Goal: Information Seeking & Learning: Find specific page/section

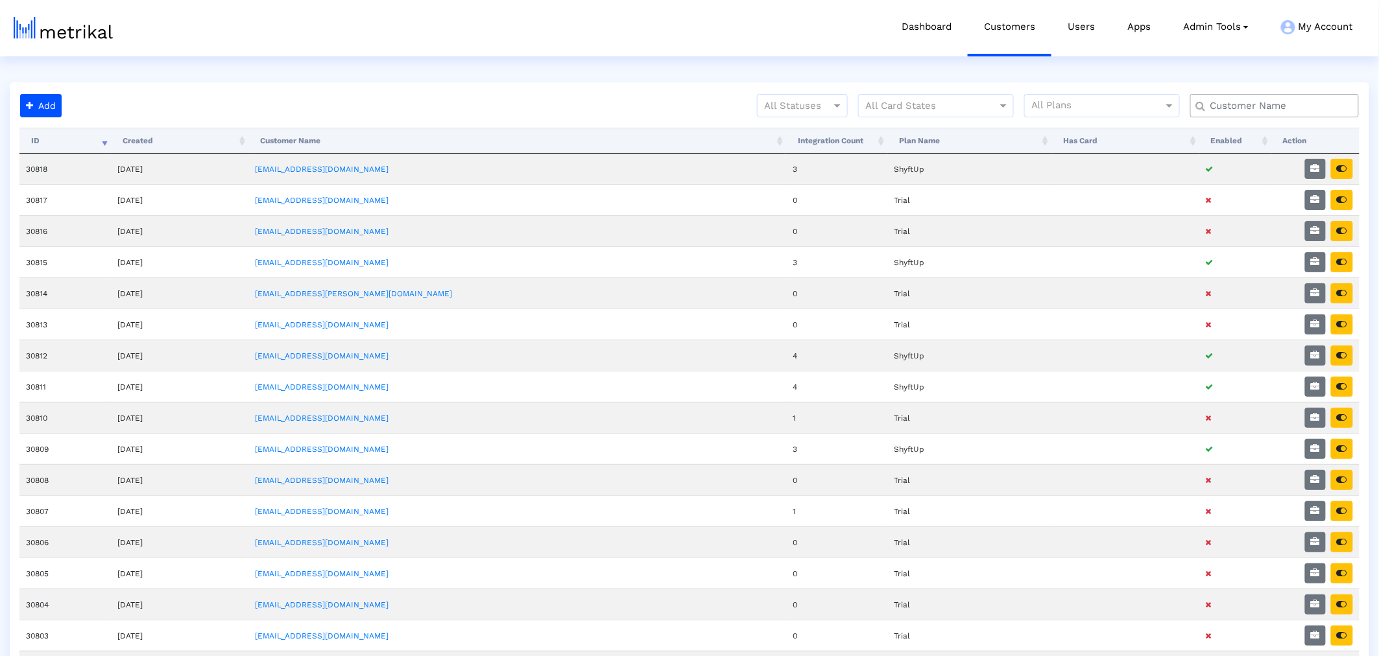
click at [1282, 101] on input "text" at bounding box center [1277, 106] width 152 height 14
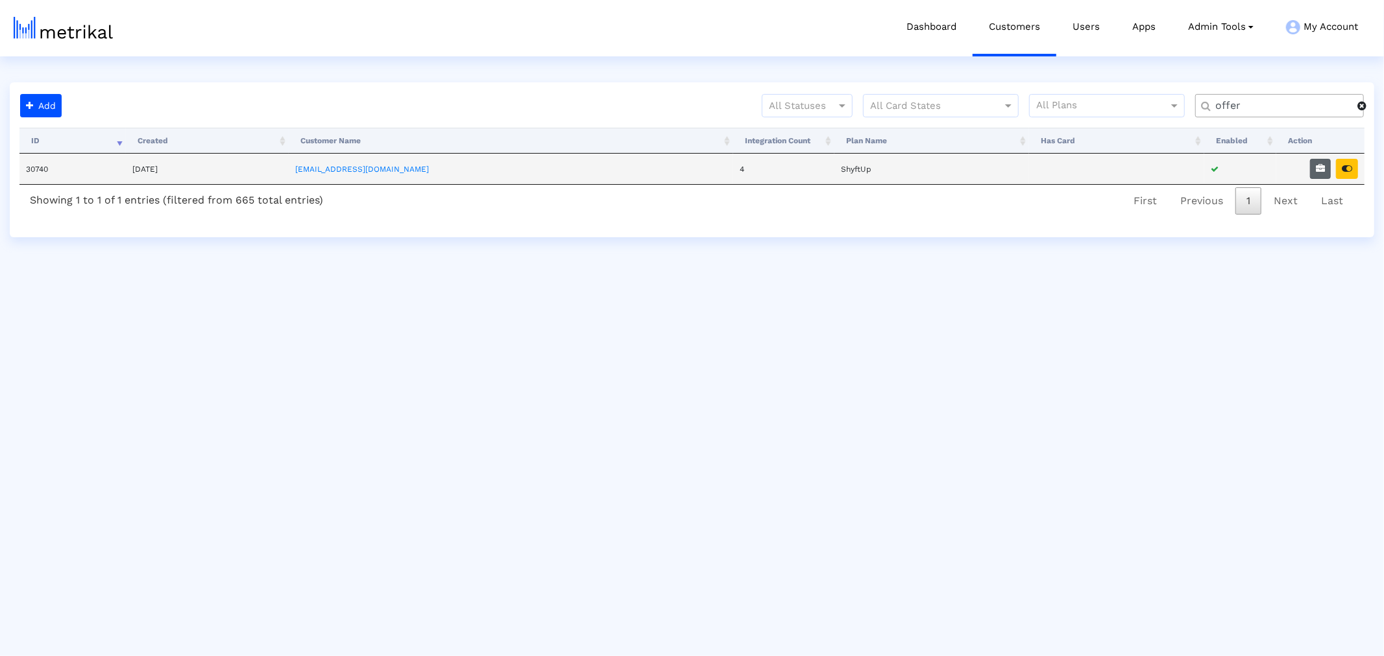
type input "offer"
click at [1319, 171] on icon "button" at bounding box center [1319, 168] width 9 height 9
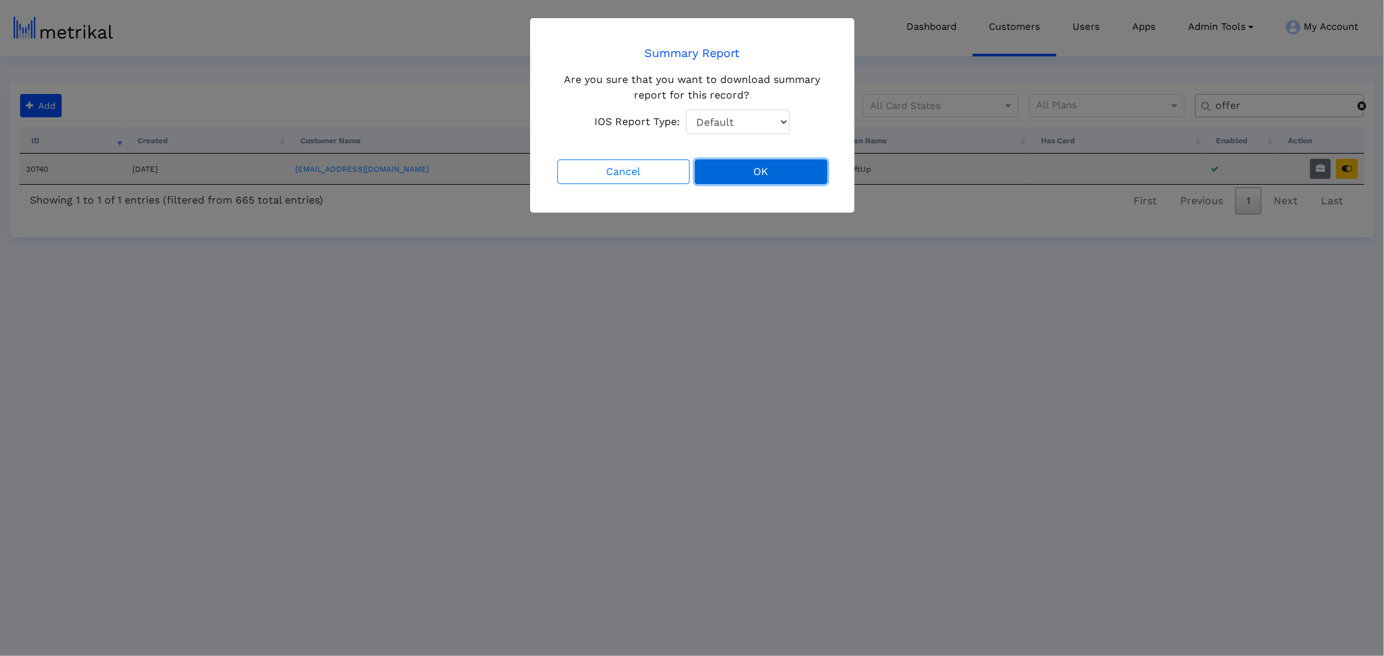
click at [809, 180] on button "OK" at bounding box center [761, 172] width 132 height 25
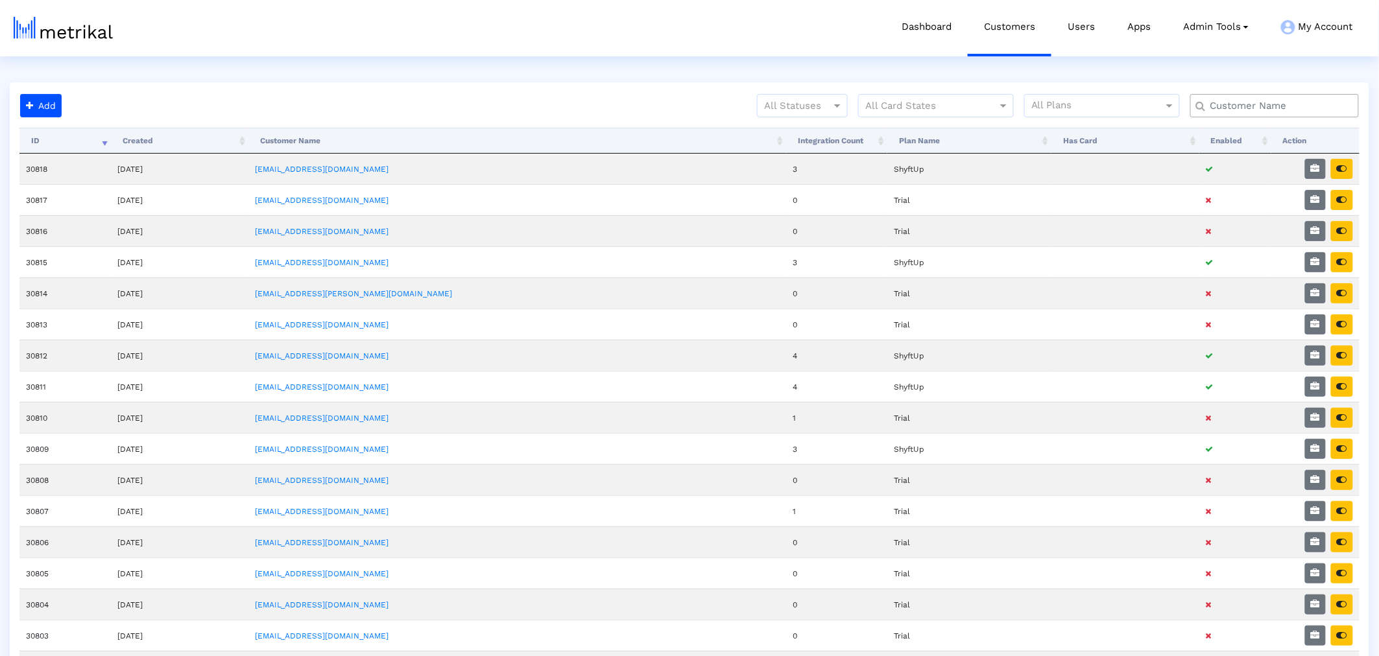
click at [1245, 104] on input "text" at bounding box center [1277, 106] width 152 height 14
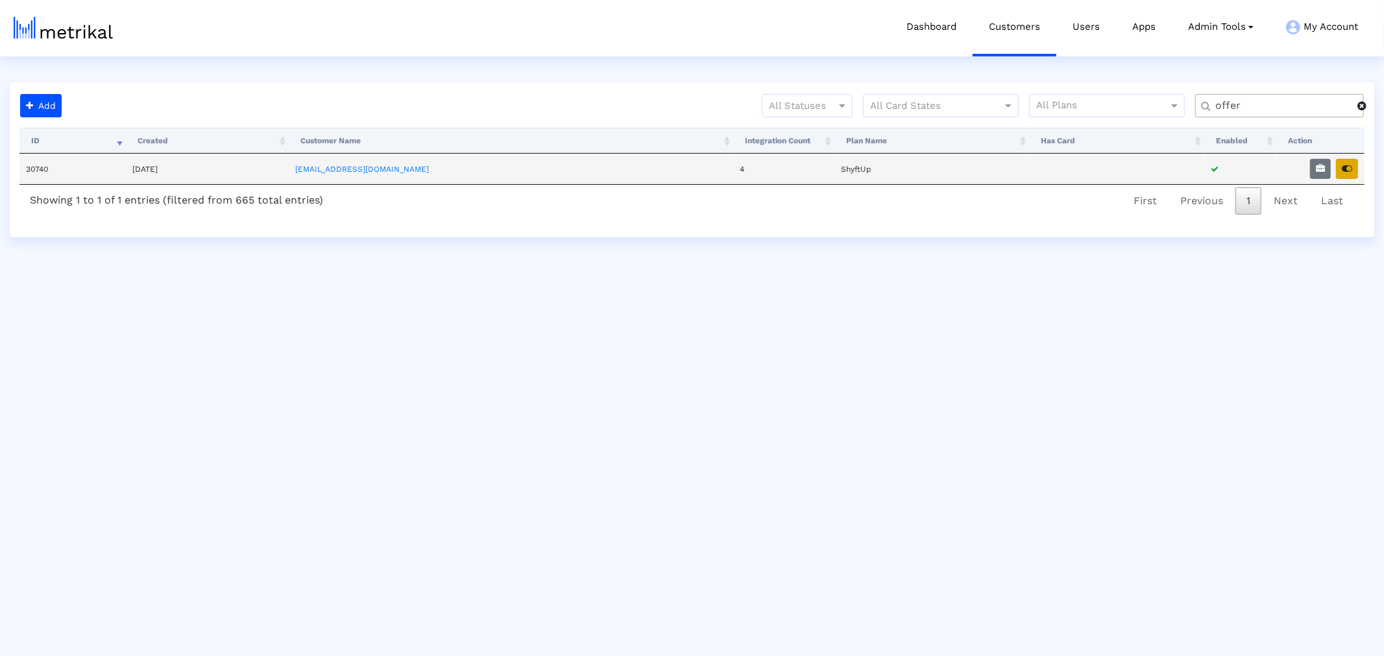
type input "offer"
click at [1351, 169] on icon "button" at bounding box center [1346, 168] width 10 height 9
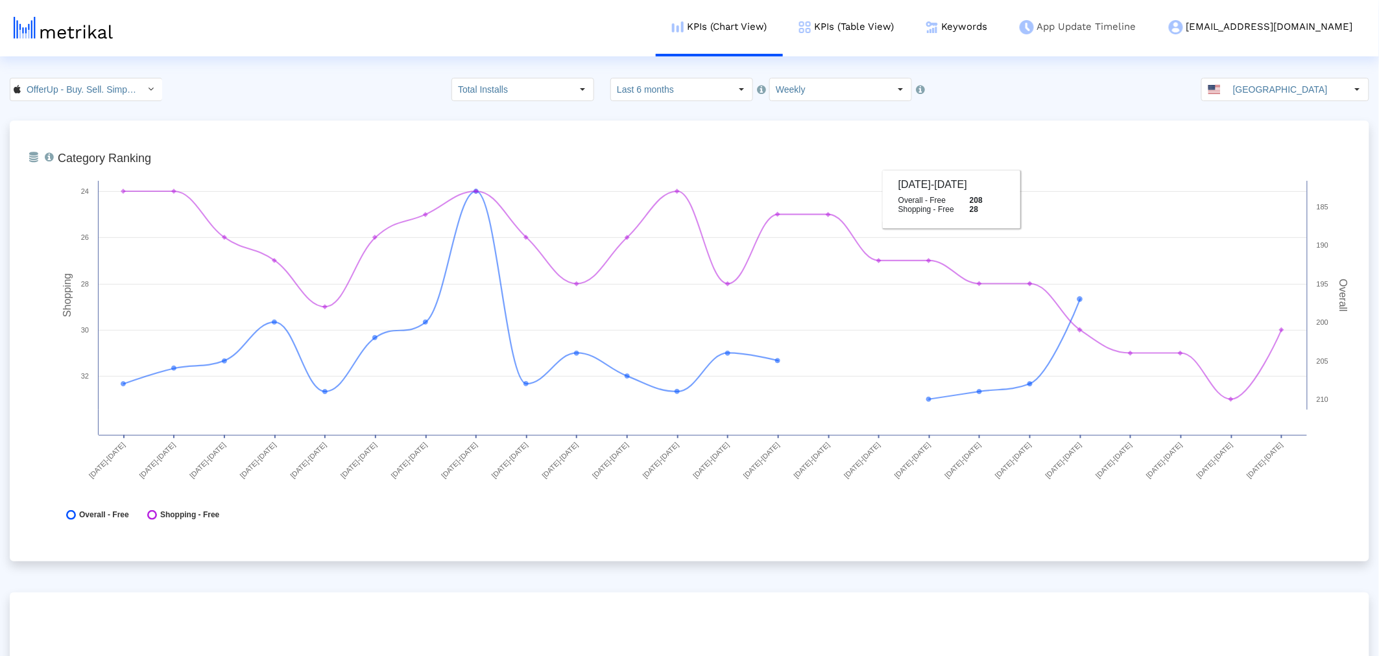
click at [1074, 33] on link "App Update Timeline" at bounding box center [1077, 27] width 149 height 54
click at [1003, 27] on link "Keywords" at bounding box center [956, 27] width 93 height 54
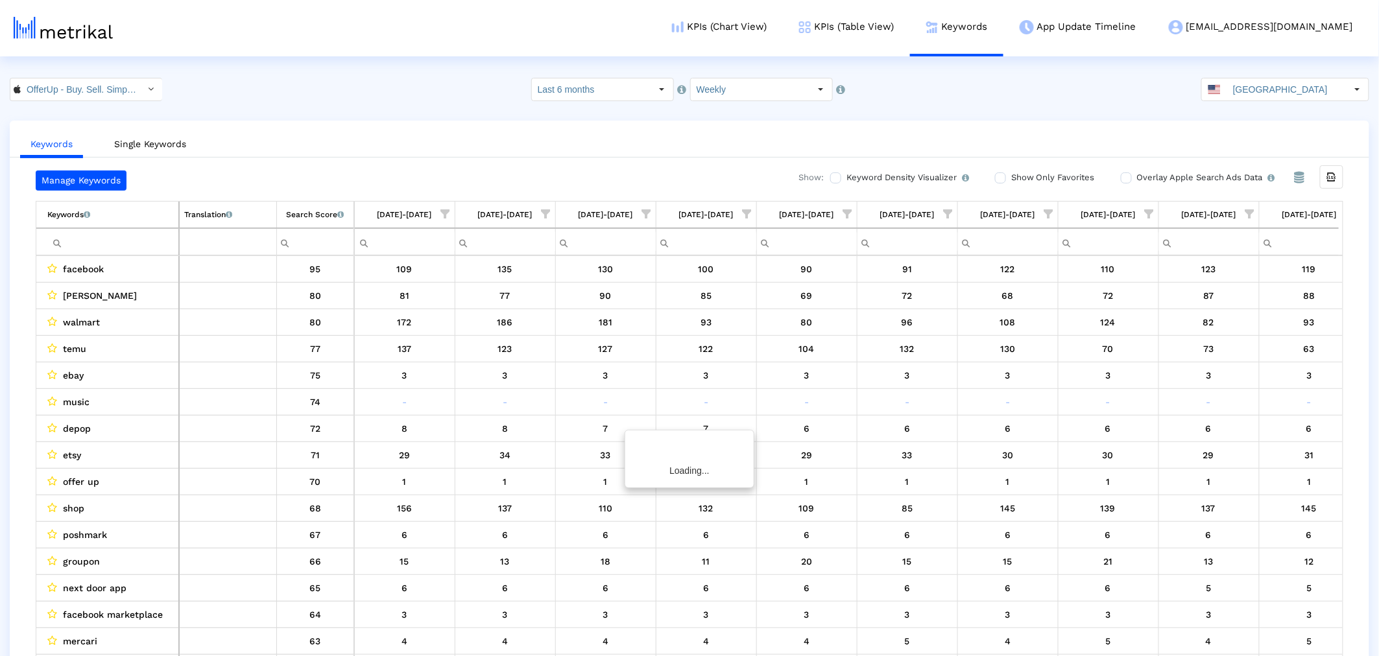
scroll to position [0, 1528]
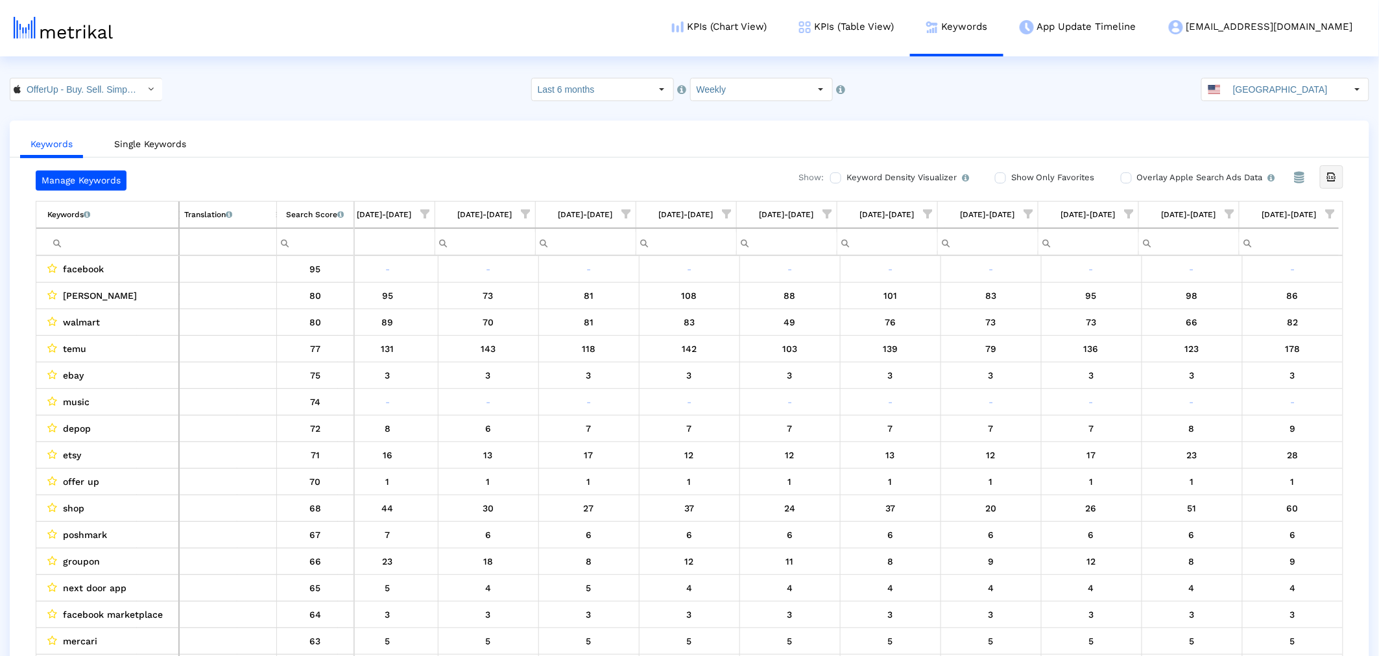
drag, startPoint x: 1336, startPoint y: 175, endPoint x: 848, endPoint y: 258, distance: 494.7
click at [1338, 175] on icon "Export all data" at bounding box center [1332, 177] width 12 height 12
click at [68, 85] on input "OfferUp - Buy. Sell. Simple. < 468996152 >" at bounding box center [79, 89] width 117 height 22
click at [69, 132] on div "OfferUp: Buy. Sell. Letgo. <com.offerup>" at bounding box center [82, 134] width 130 height 12
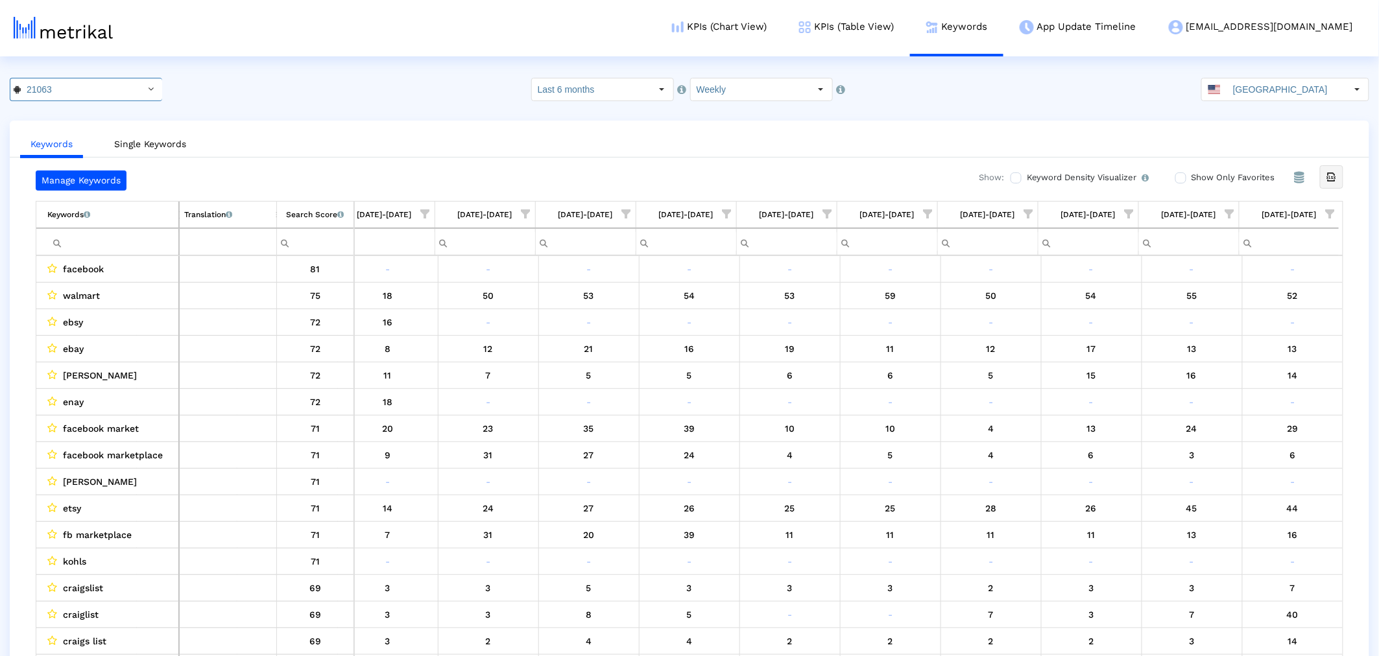
click at [1338, 182] on icon "Export all data" at bounding box center [1332, 177] width 12 height 12
click at [143, 237] on input "Filter cell" at bounding box center [112, 242] width 131 height 21
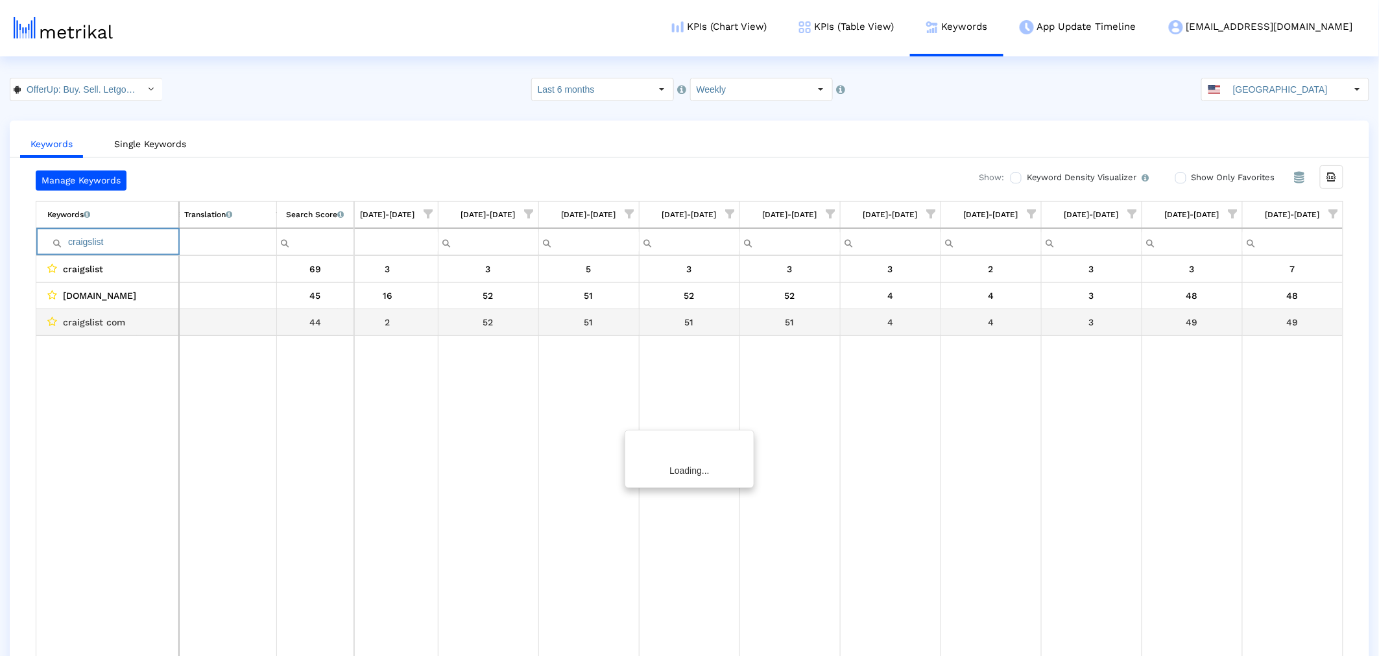
scroll to position [0, 1525]
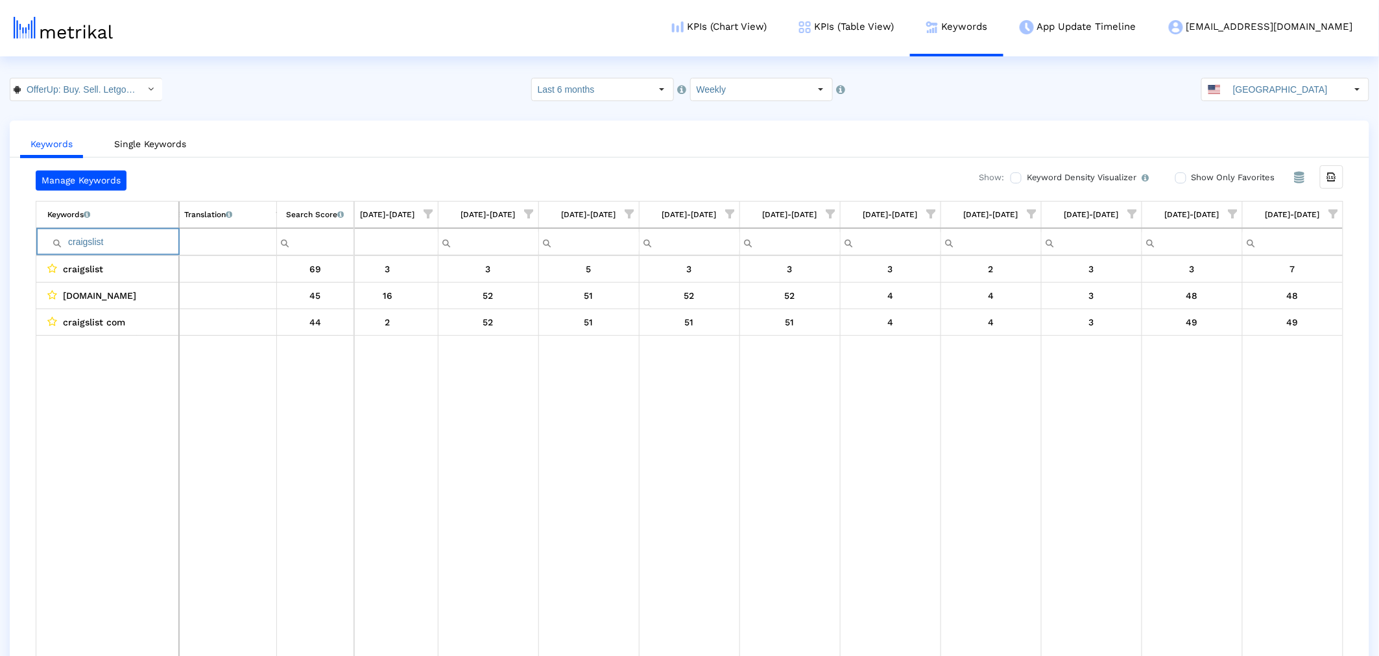
type input "craigslist"
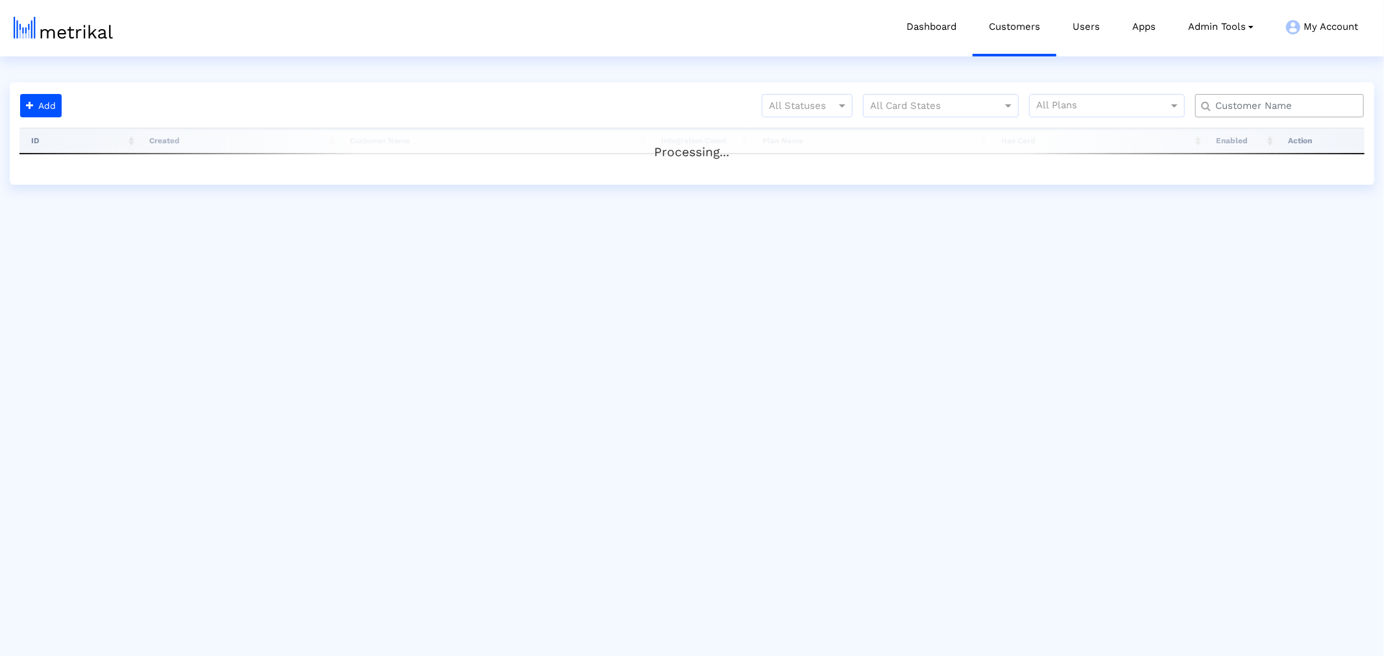
click at [1231, 107] on input "text" at bounding box center [1282, 106] width 152 height 14
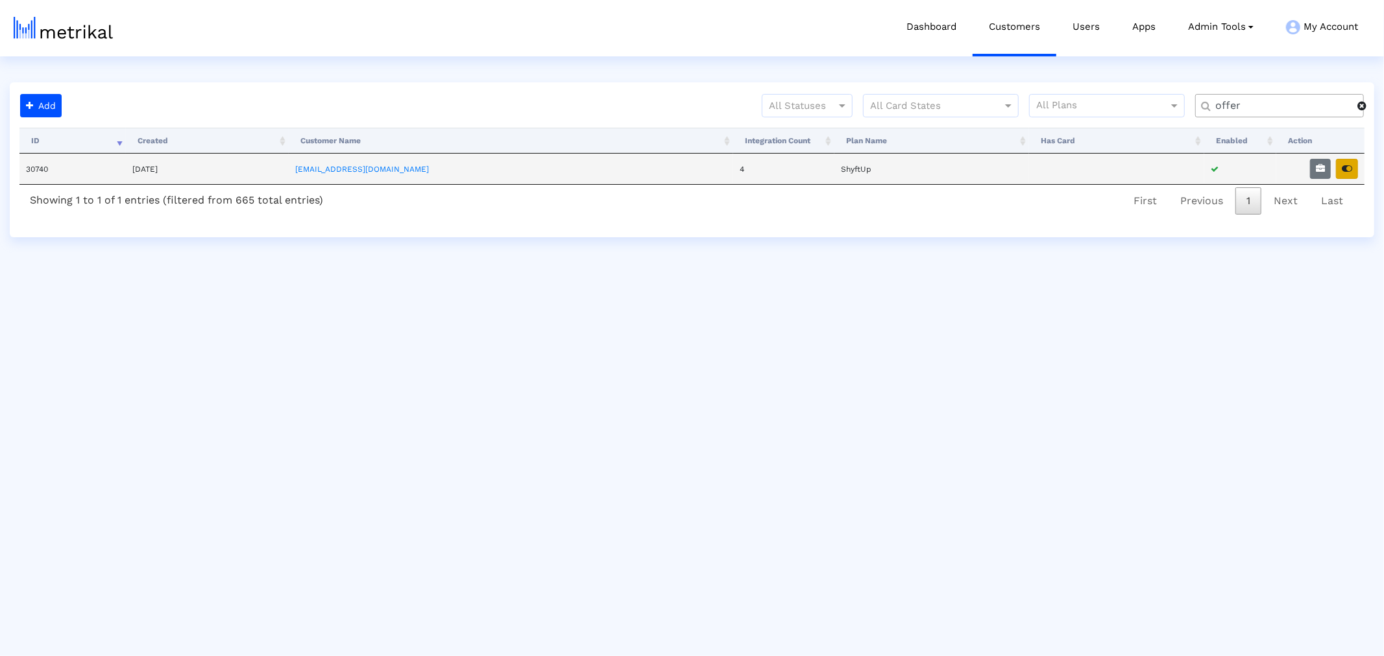
type input "offer"
click at [1354, 166] on button "button" at bounding box center [1347, 169] width 22 height 20
